Goal: Task Accomplishment & Management: Manage account settings

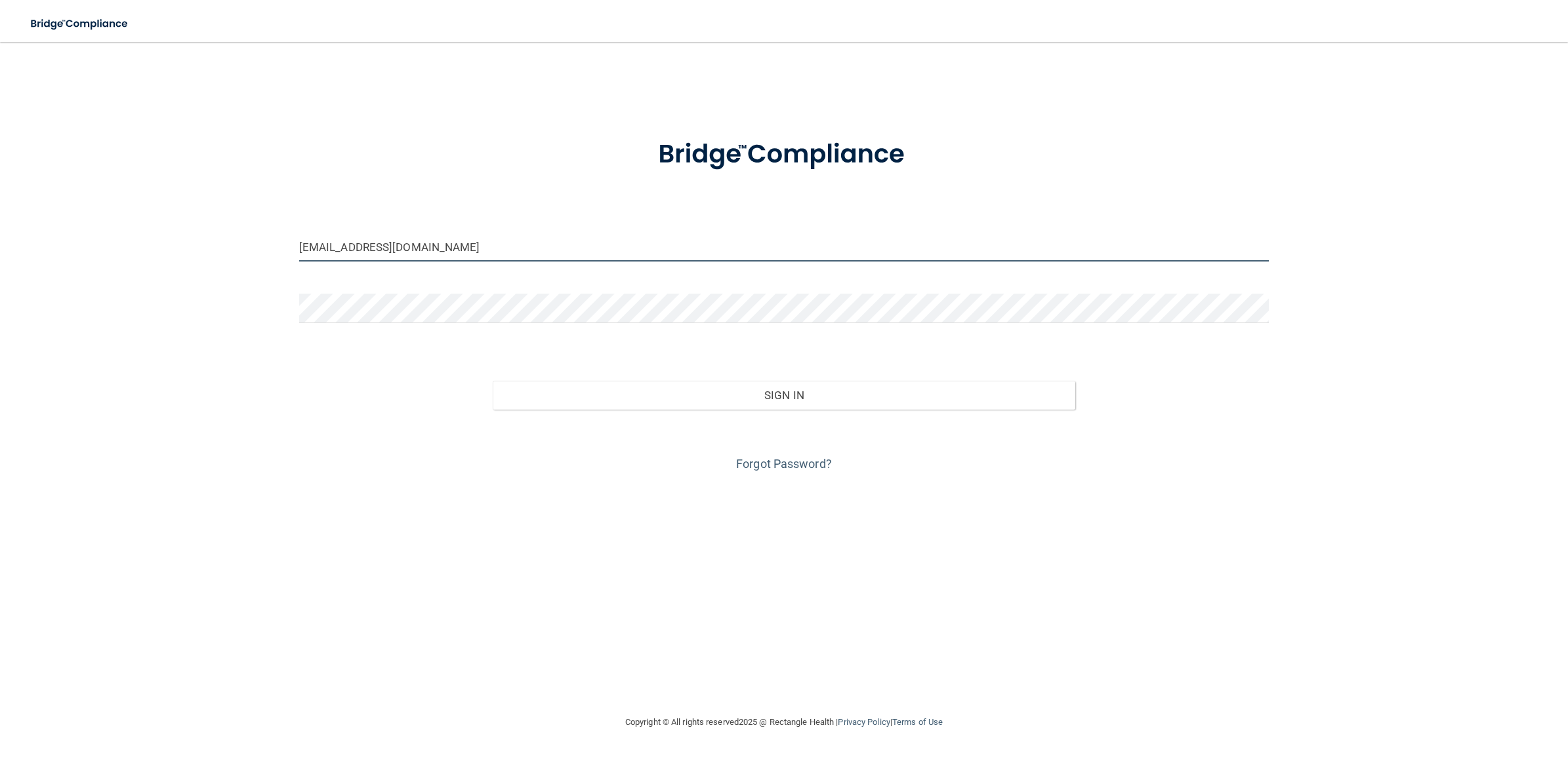
click at [435, 246] on input "[EMAIL_ADDRESS][DOMAIN_NAME]" at bounding box center [784, 246] width 970 height 29
type input "[EMAIL_ADDRESS][DOMAIN_NAME]"
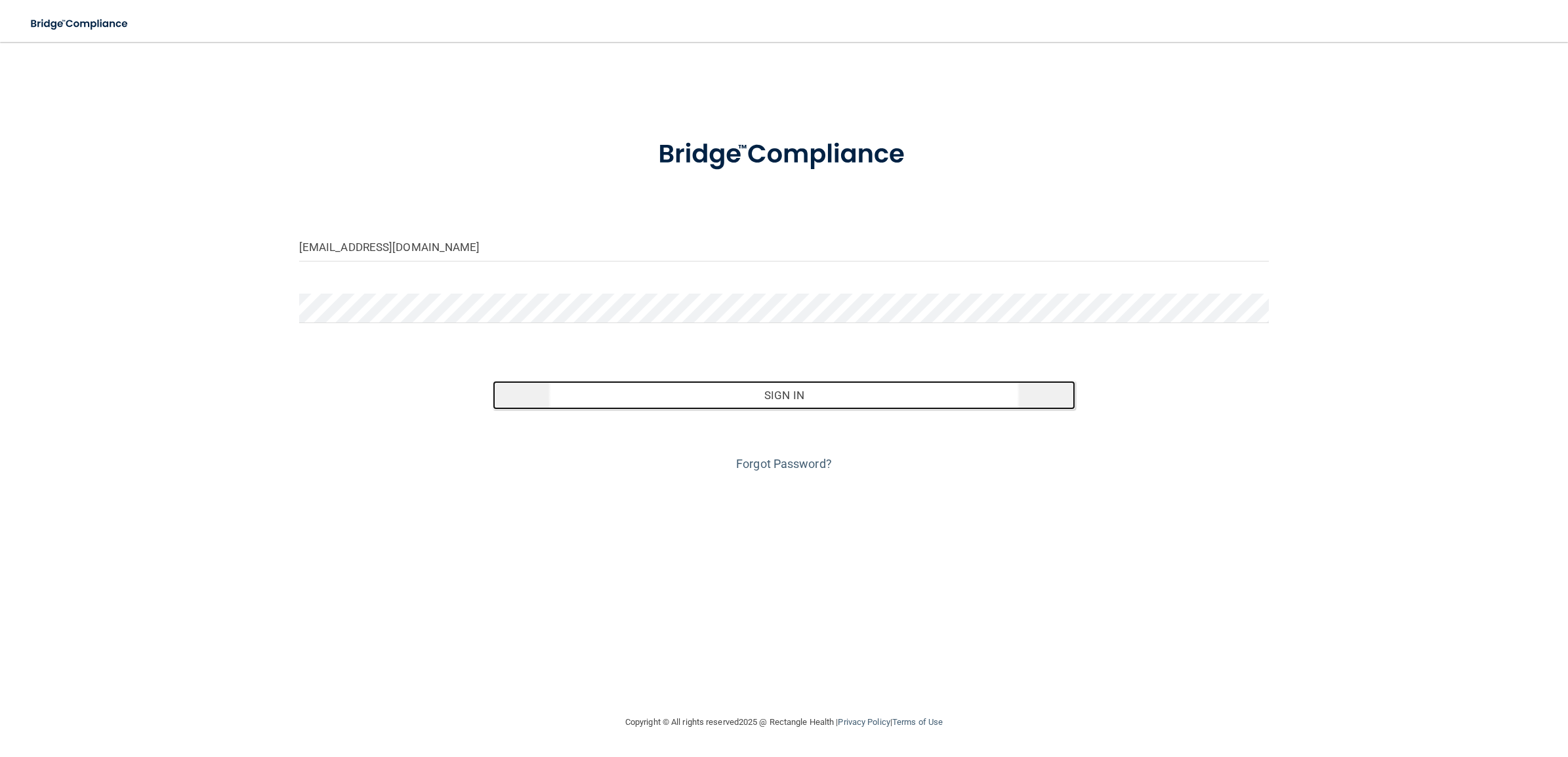
click at [664, 403] on button "Sign In" at bounding box center [784, 395] width 582 height 29
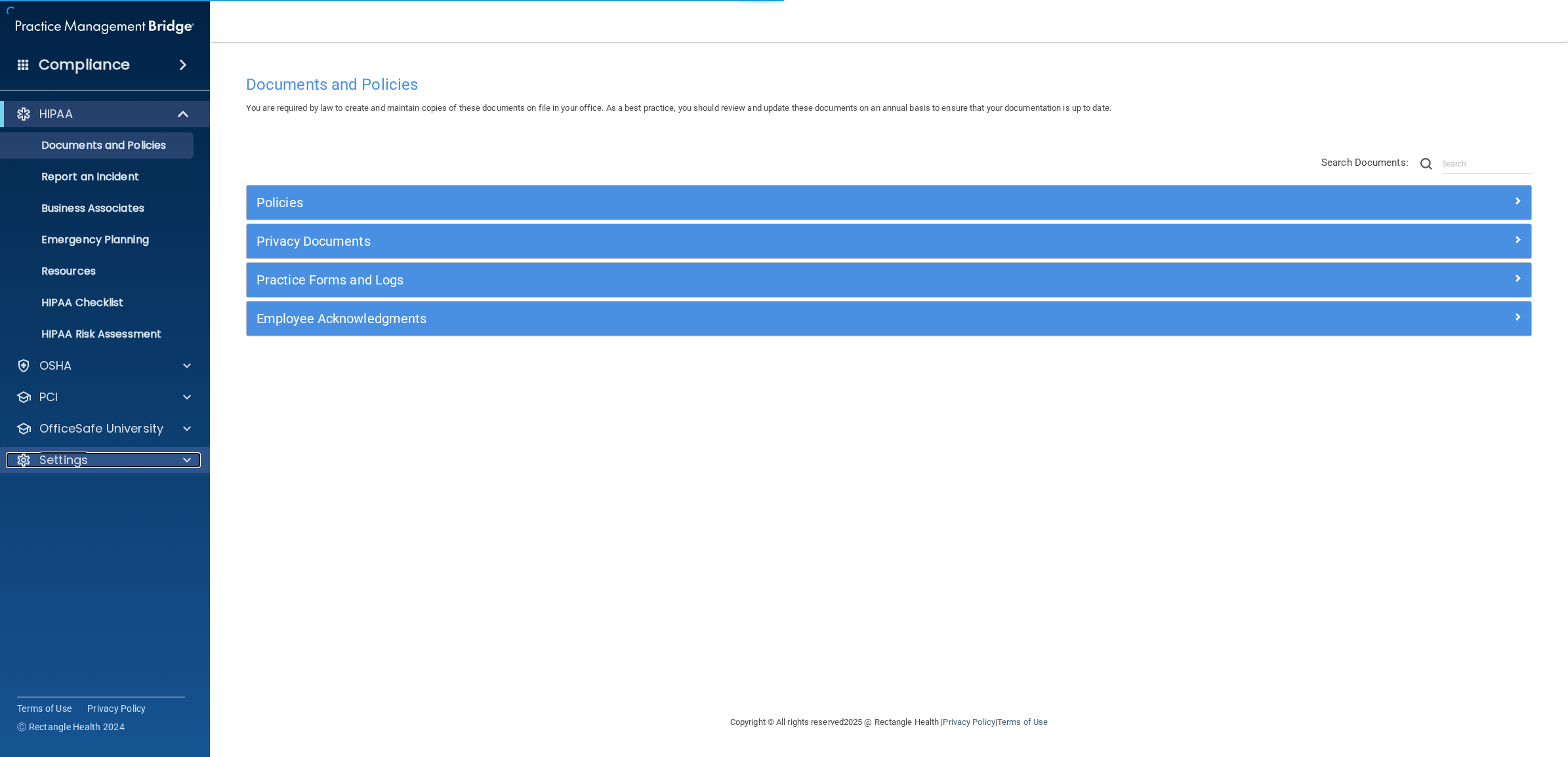
click at [115, 461] on div "Settings" at bounding box center [86, 460] width 162 height 16
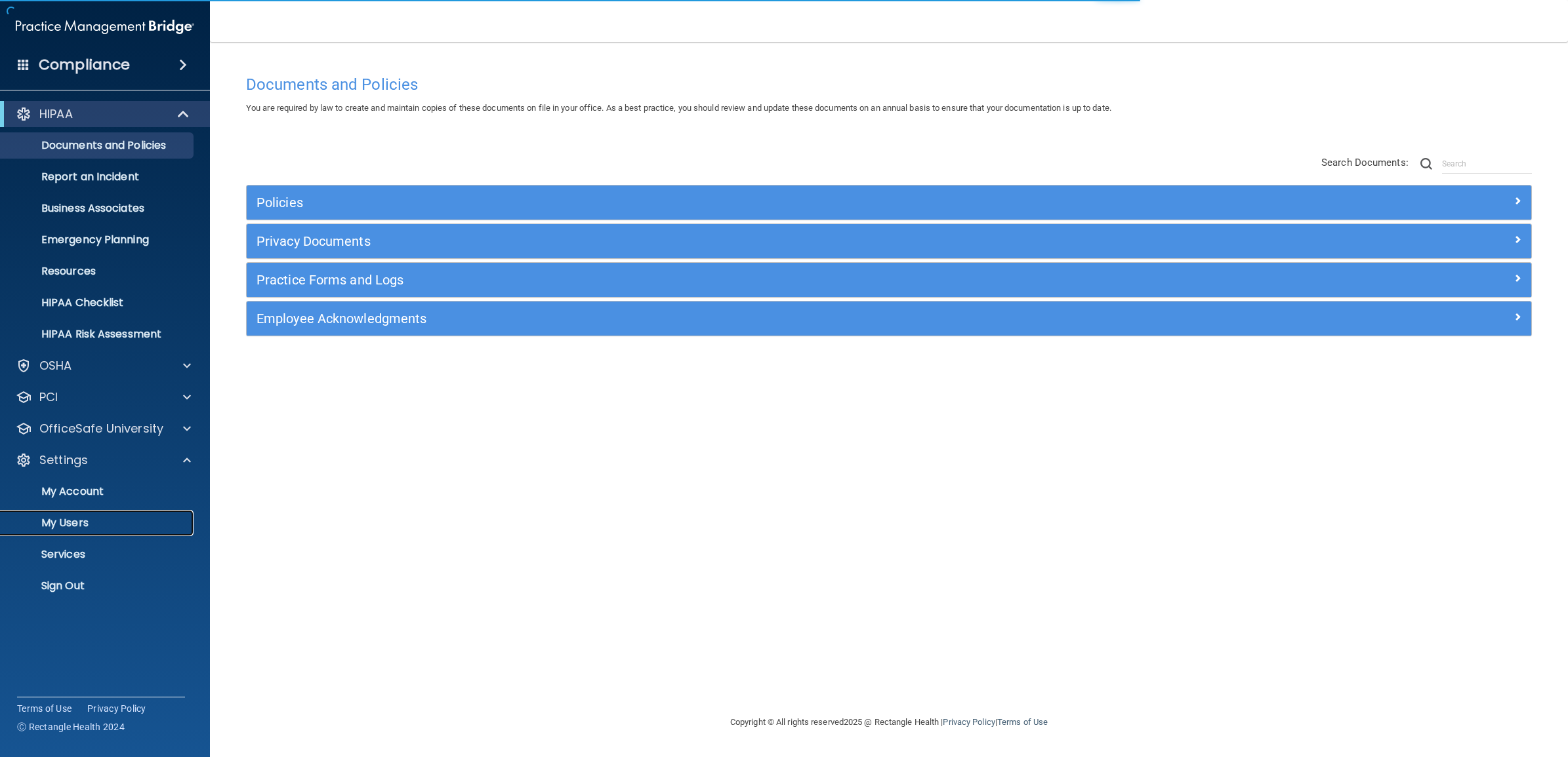
click at [90, 519] on p "My Users" at bounding box center [98, 523] width 179 height 13
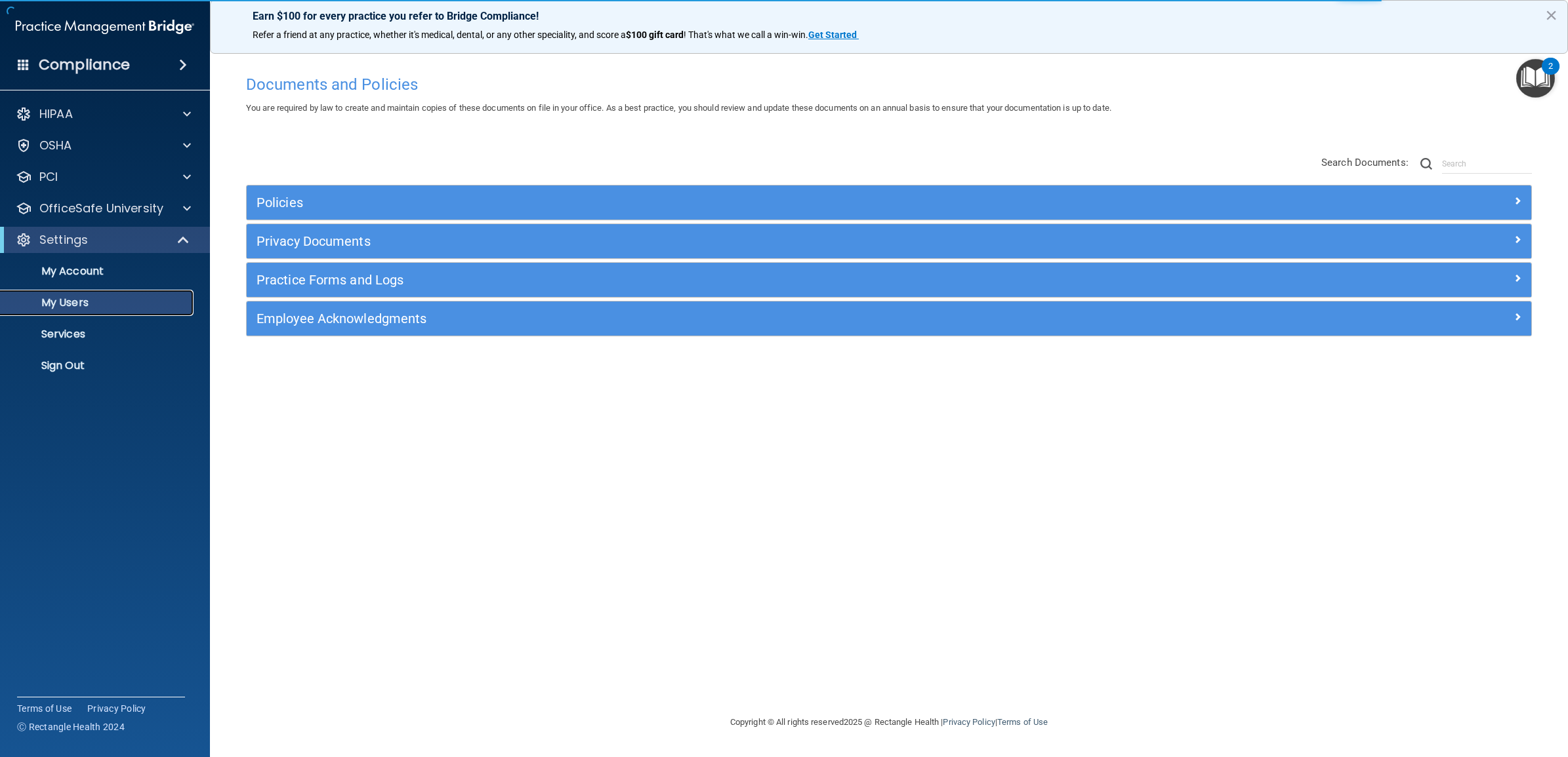
select select "20"
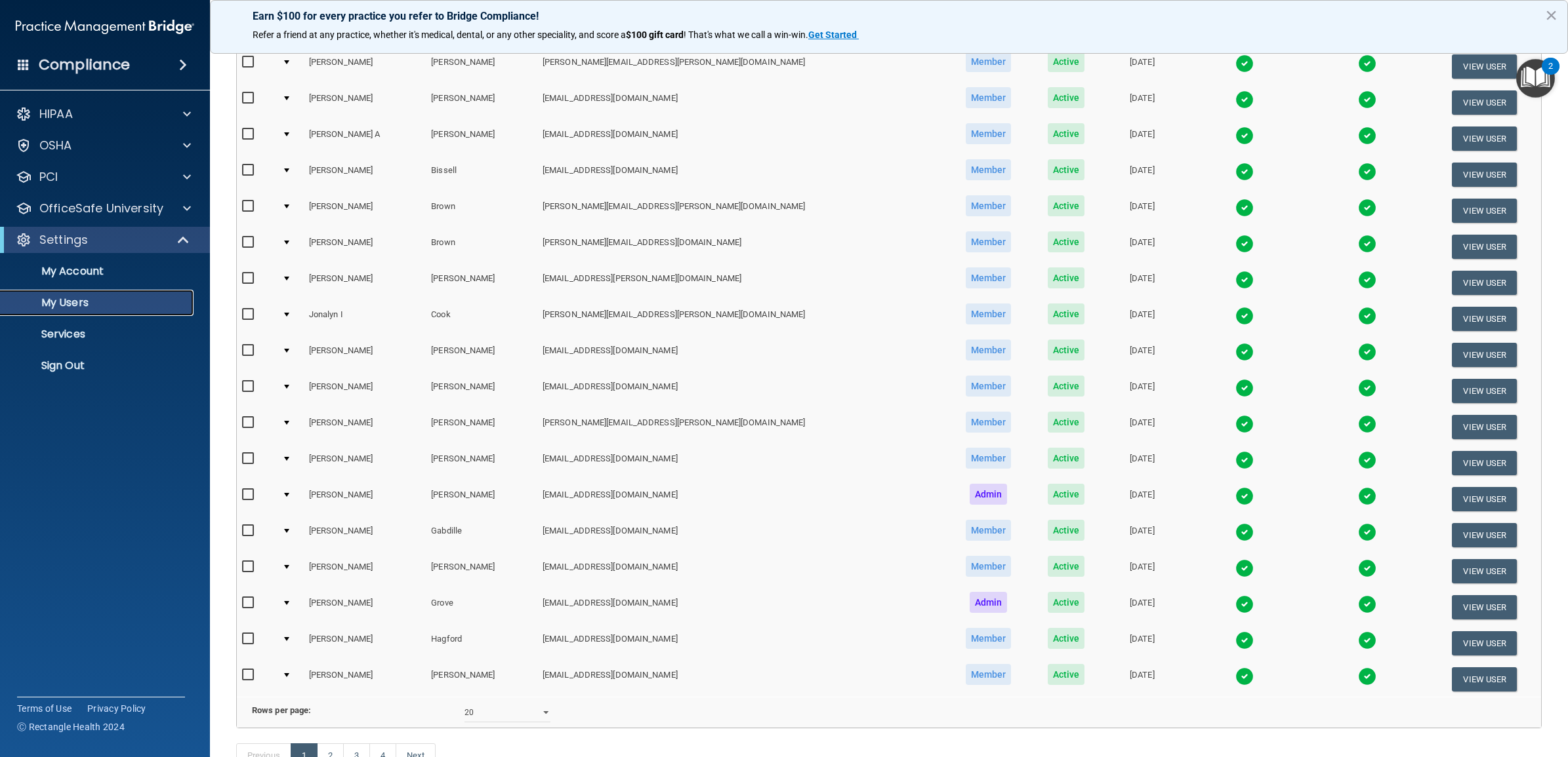
scroll to position [326, 0]
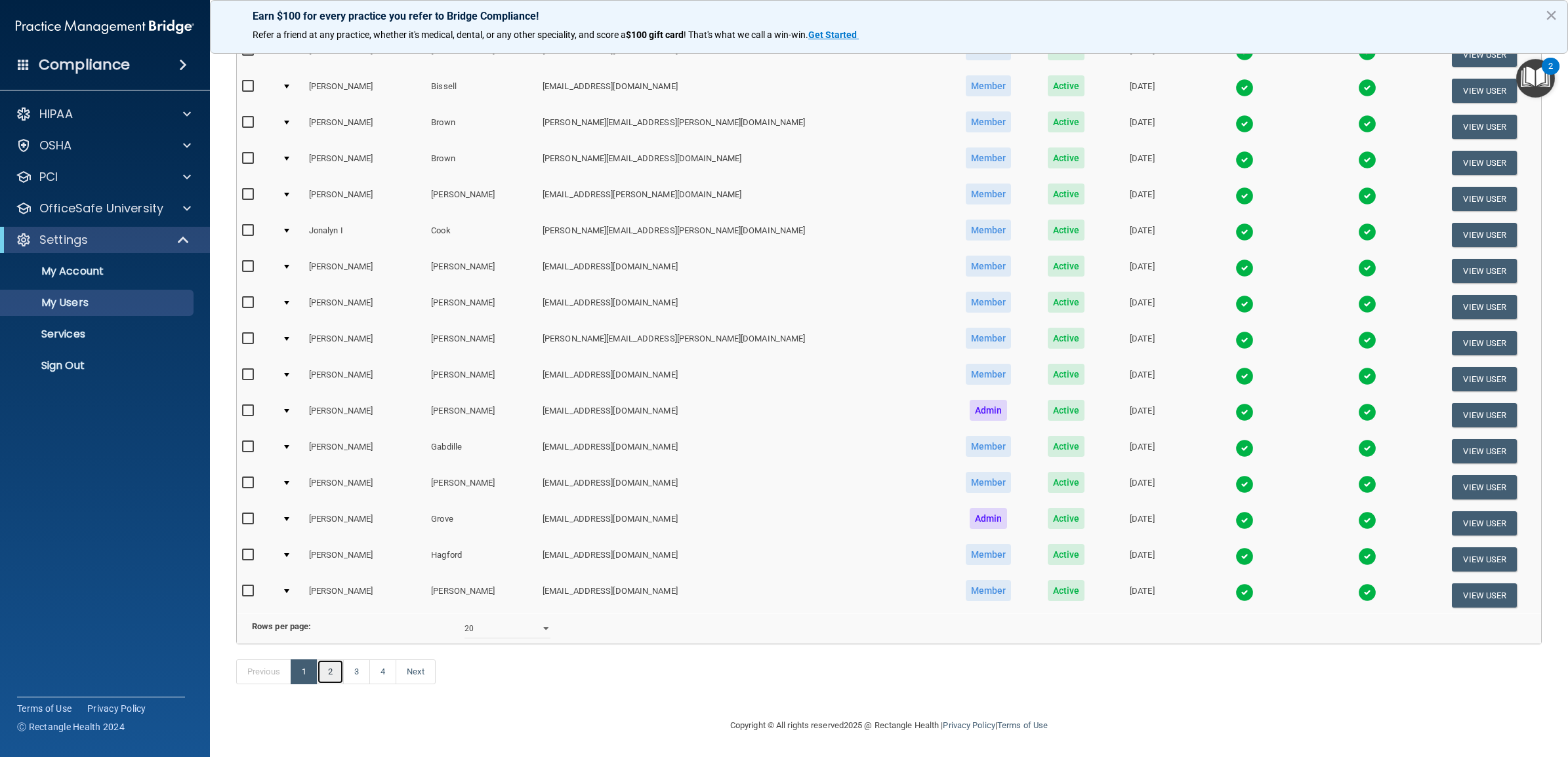
click at [336, 667] on link "2" at bounding box center [330, 671] width 27 height 25
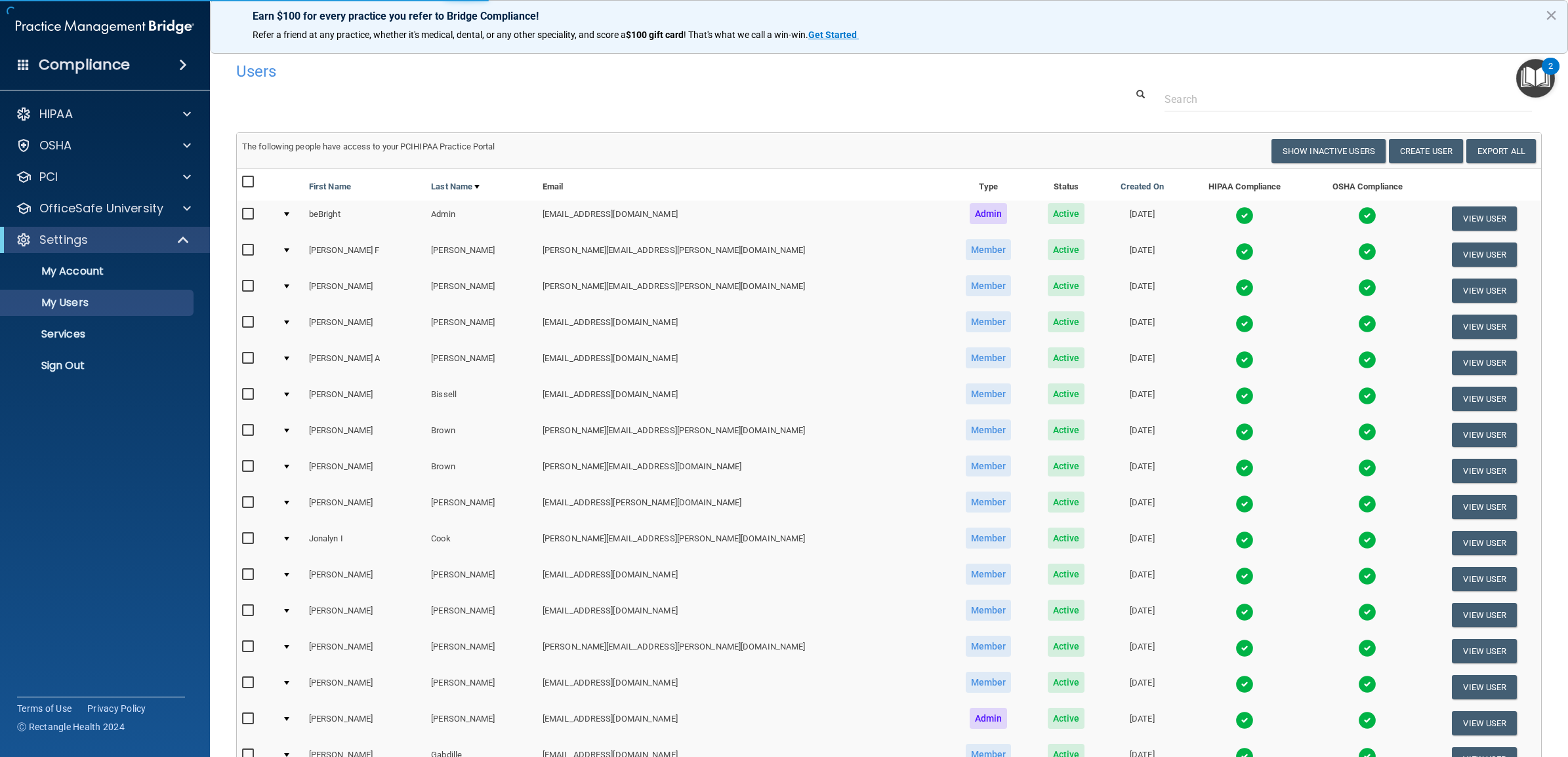
select select "20"
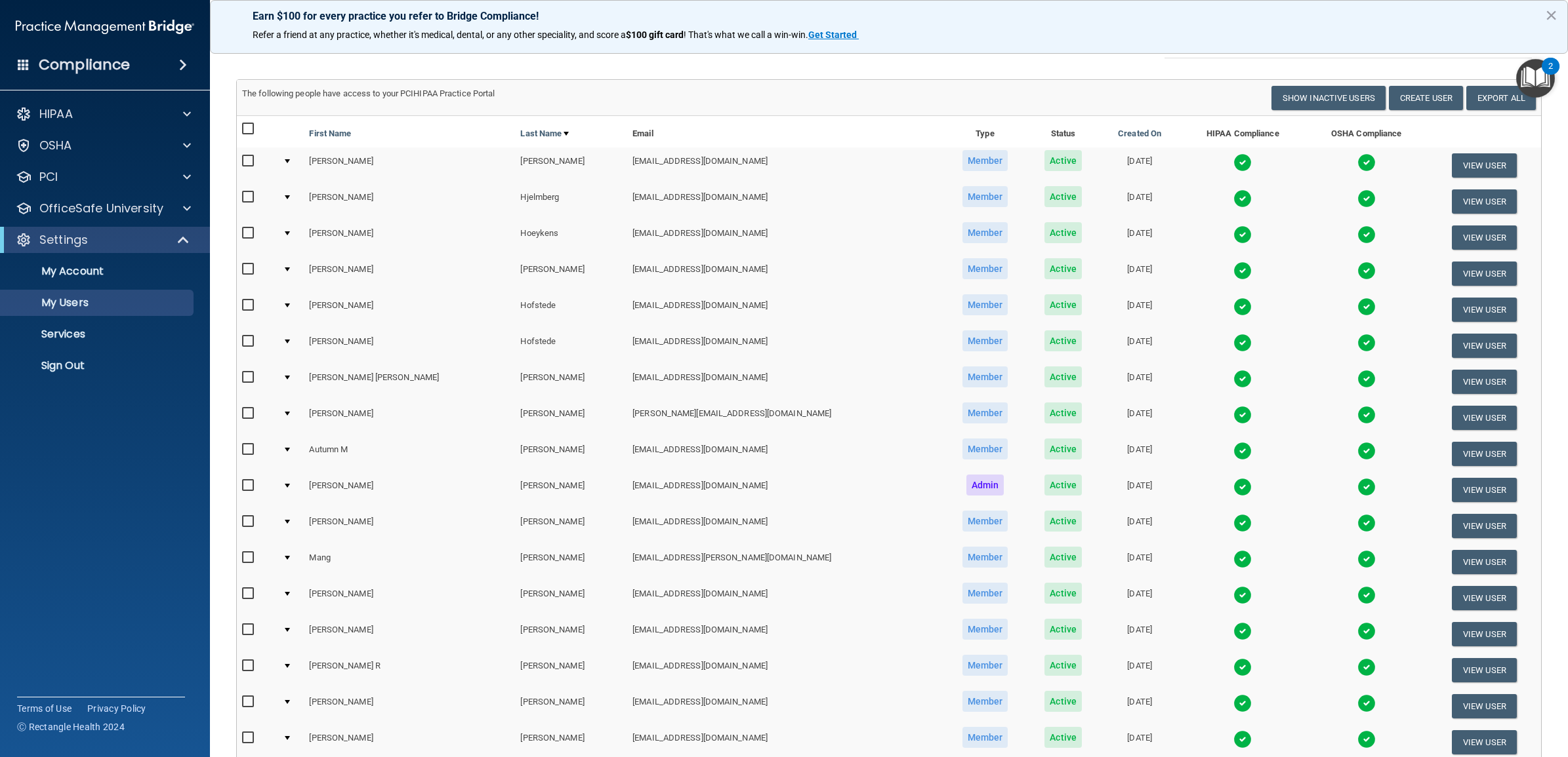
scroll to position [82, 0]
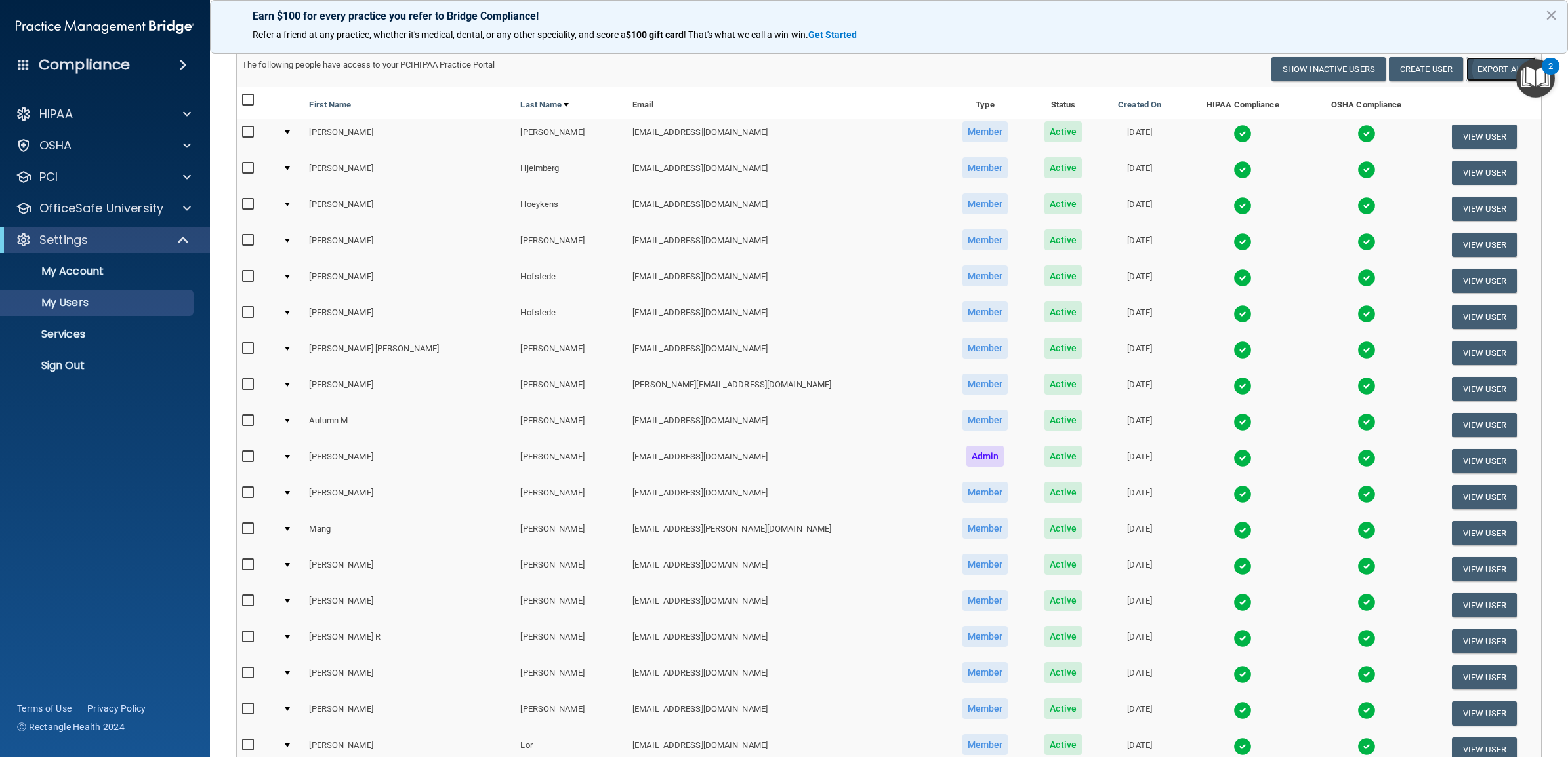
click at [1481, 67] on link "Export All" at bounding box center [1501, 69] width 70 height 25
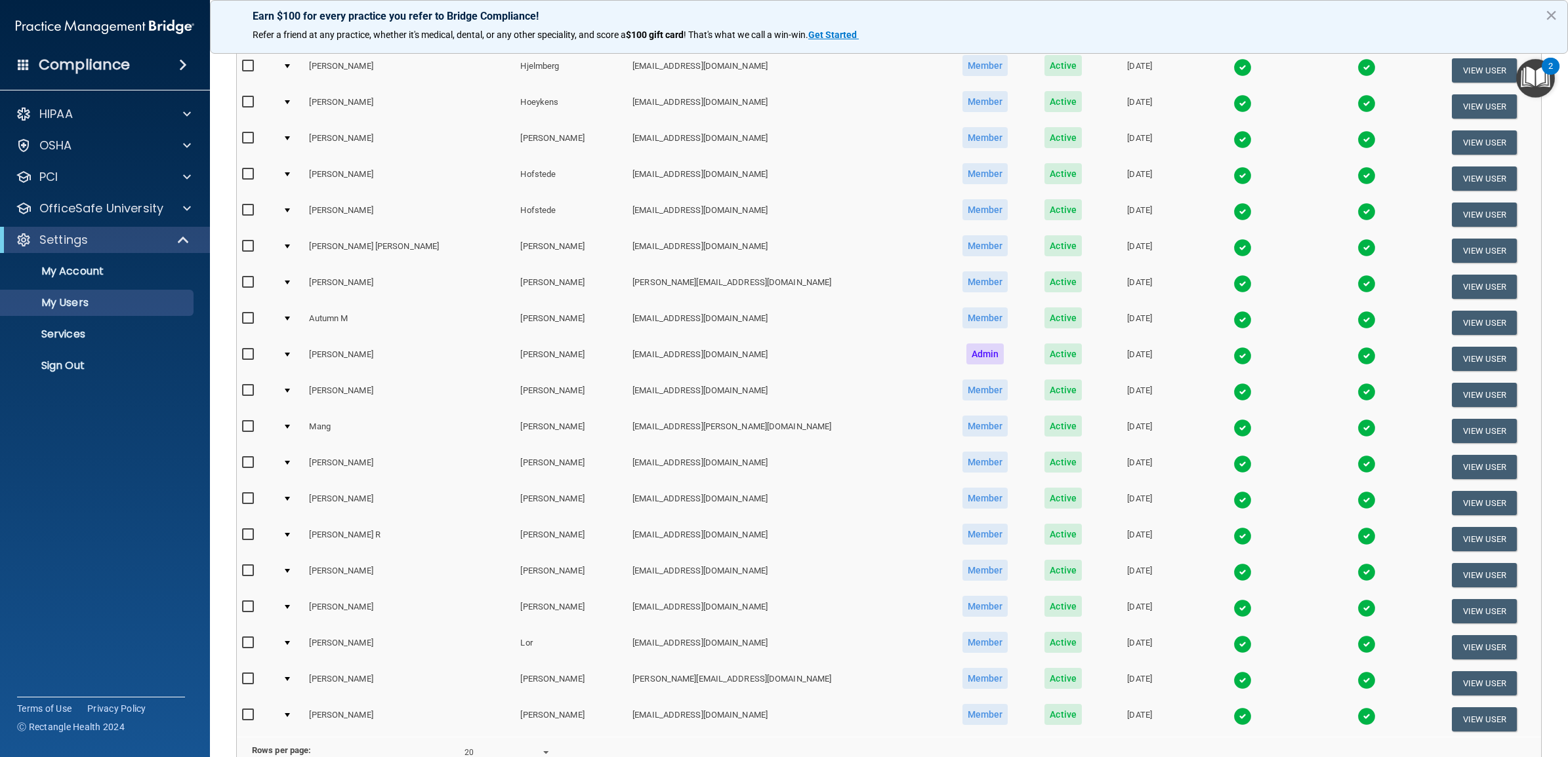
scroll to position [246, 0]
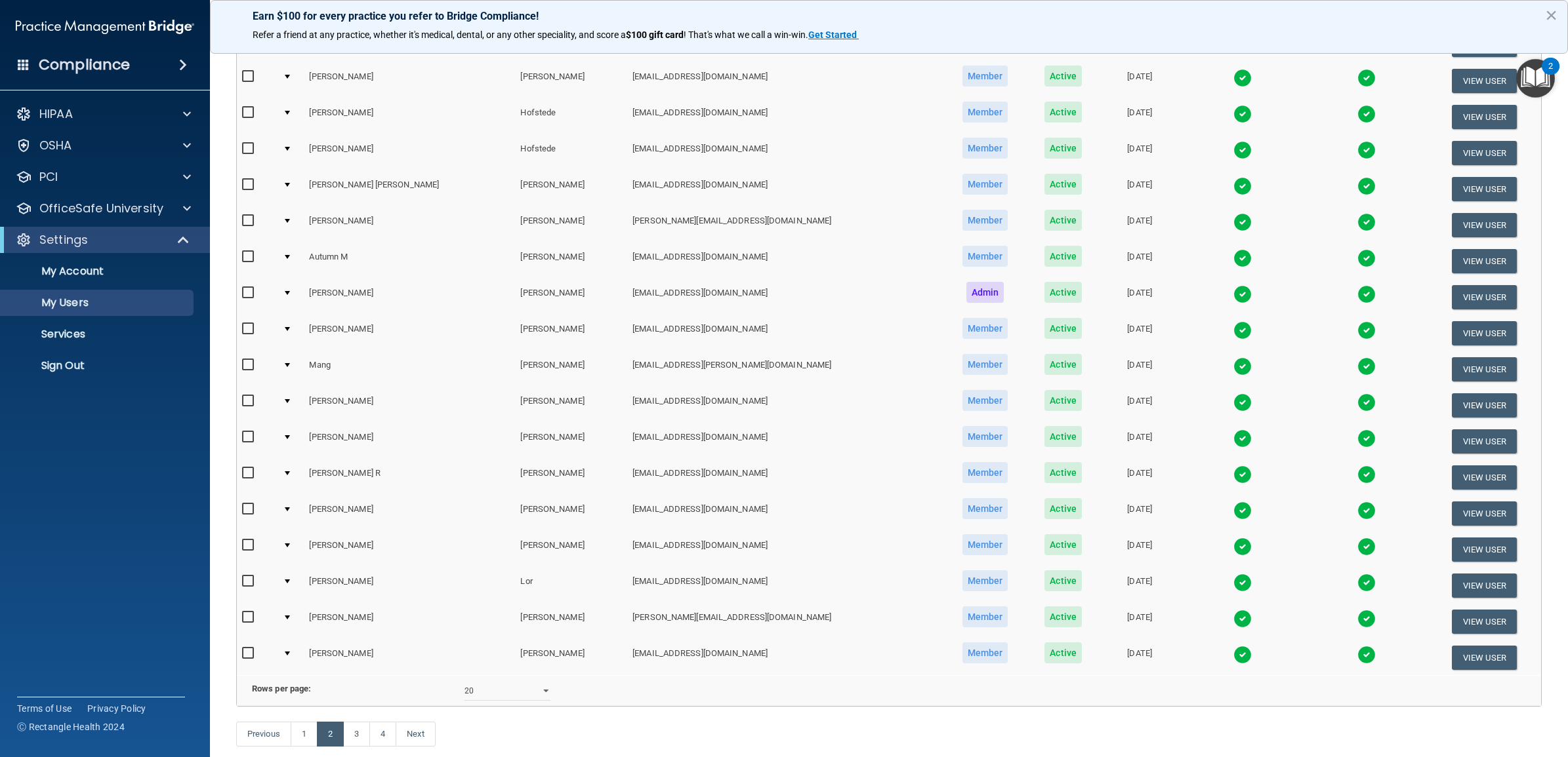
click at [1506, 9] on div "Earn $100 for every practice you refer to Bridge Compliance! Refer a friend at …" at bounding box center [889, 27] width 1358 height 54
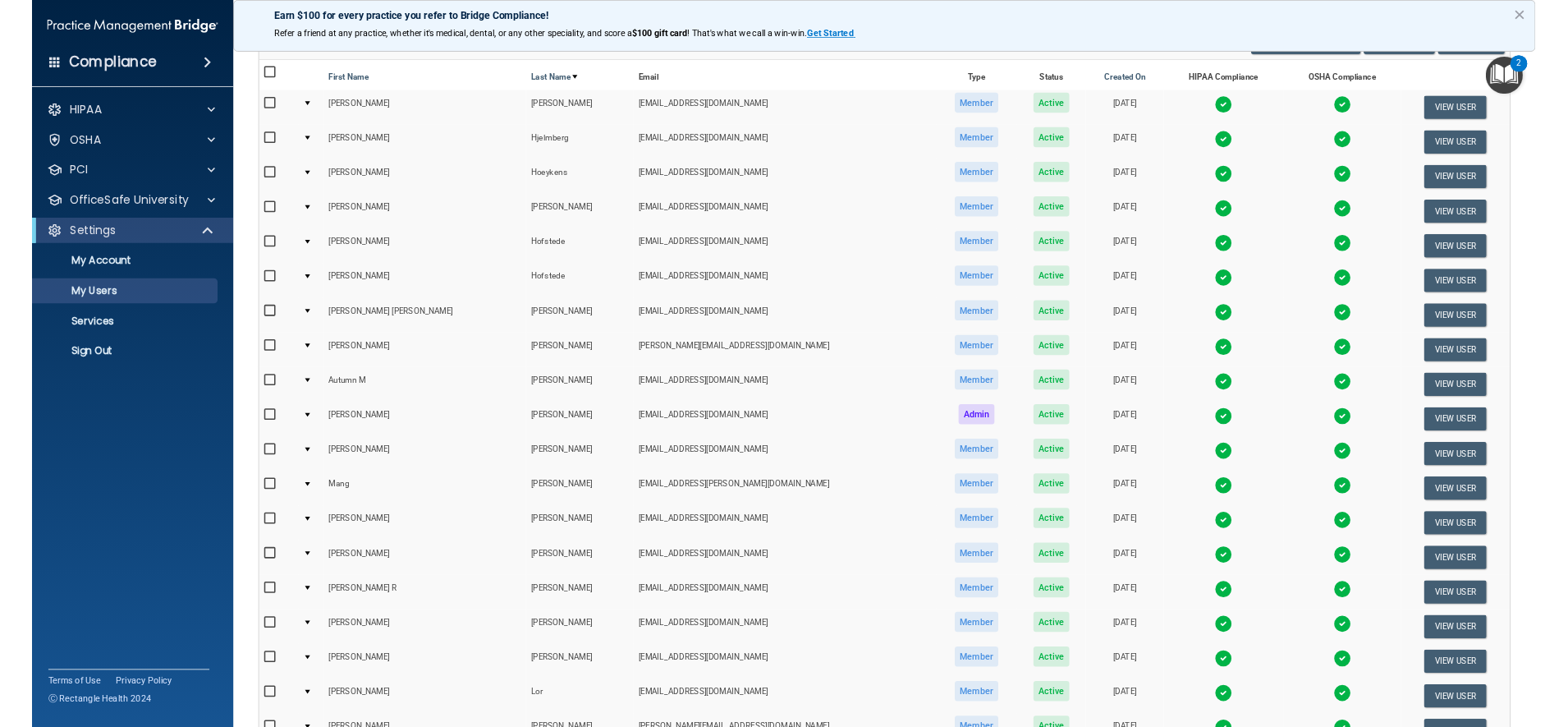
scroll to position [0, 0]
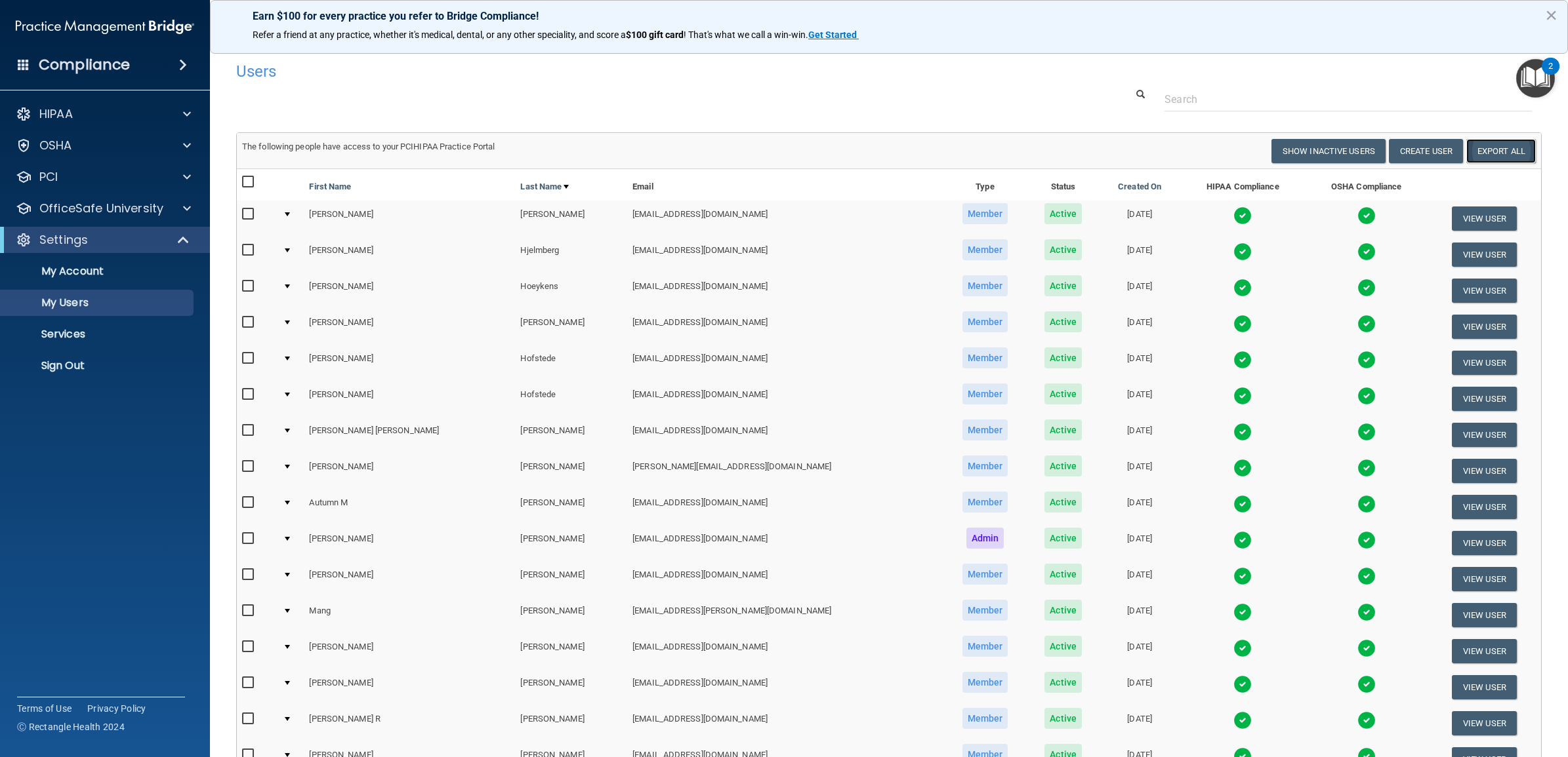
click at [1471, 149] on link "Export All" at bounding box center [1501, 151] width 70 height 25
